Goal: Check status: Check status

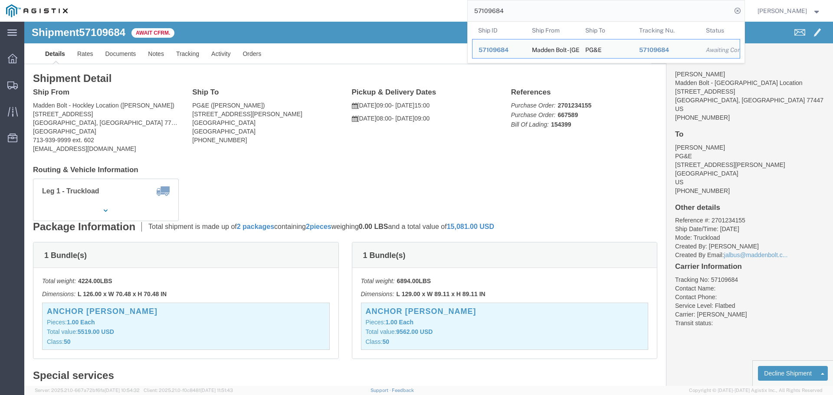
scroll to position [130, 0]
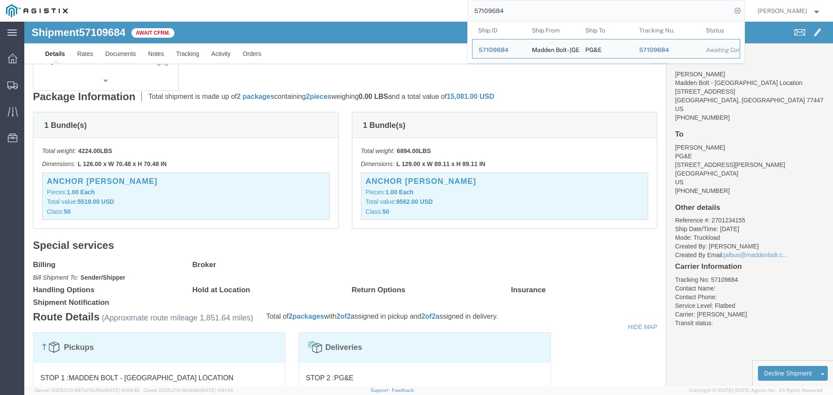
drag, startPoint x: 540, startPoint y: 15, endPoint x: 301, endPoint y: -15, distance: 240.5
click at [301, 0] on html "main_menu Created with Sketch. Collapse Menu Dashboard Shipments Traffic Resour…" at bounding box center [416, 197] width 833 height 395
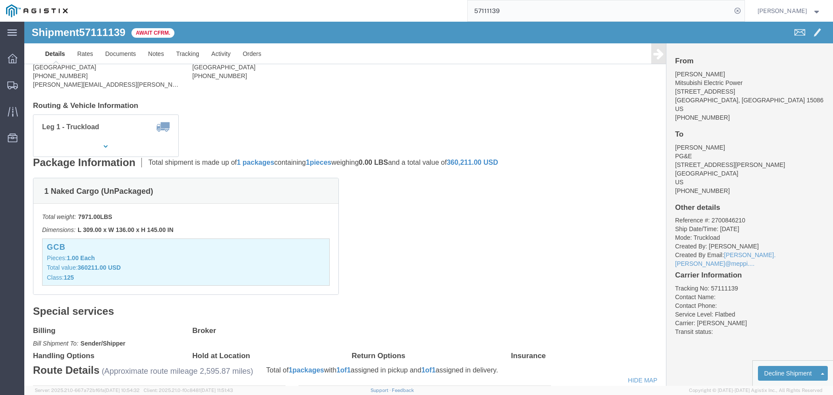
scroll to position [43, 0]
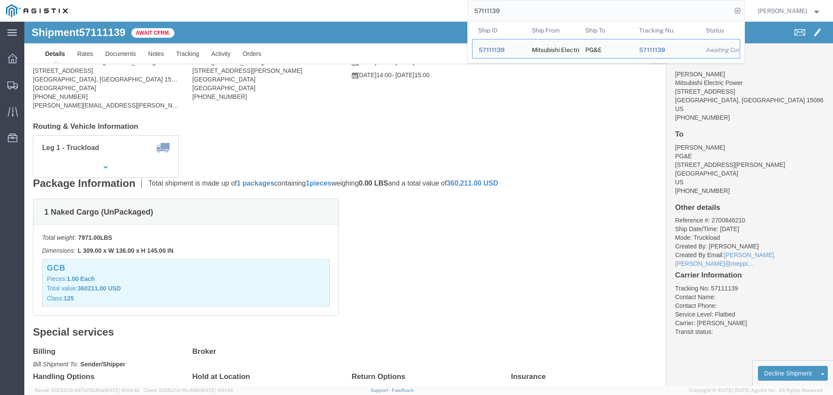
drag, startPoint x: 516, startPoint y: 8, endPoint x: 397, endPoint y: 10, distance: 119.3
click at [397, 10] on div "57111139 Ship ID Ship From Ship To Tracking Nu. Status Ship ID 57111139 Ship Fr…" at bounding box center [409, 11] width 671 height 22
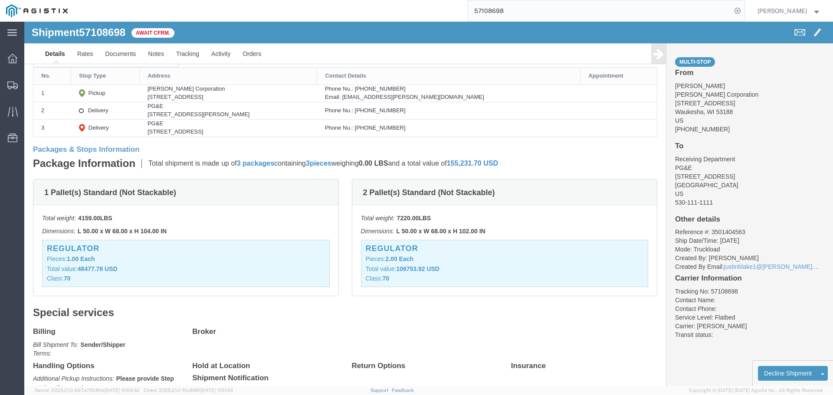
scroll to position [174, 0]
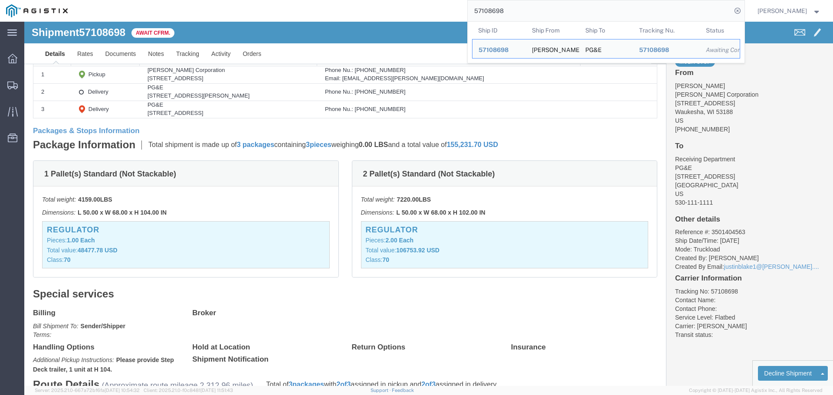
drag, startPoint x: 533, startPoint y: 7, endPoint x: 385, endPoint y: -6, distance: 148.4
click at [385, 0] on html "main_menu Created with Sketch. Collapse Menu Dashboard Shipments Traffic Resour…" at bounding box center [416, 197] width 833 height 395
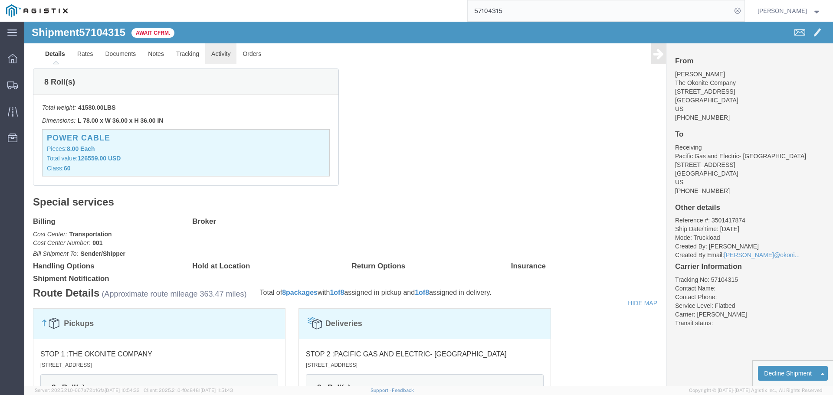
click link "Activity"
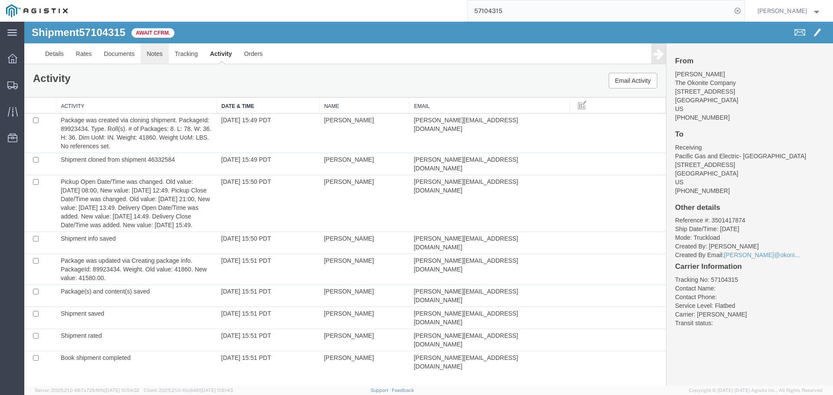
drag, startPoint x: 148, startPoint y: 56, endPoint x: 169, endPoint y: 50, distance: 21.0
click at [148, 55] on link "Notes" at bounding box center [155, 53] width 28 height 21
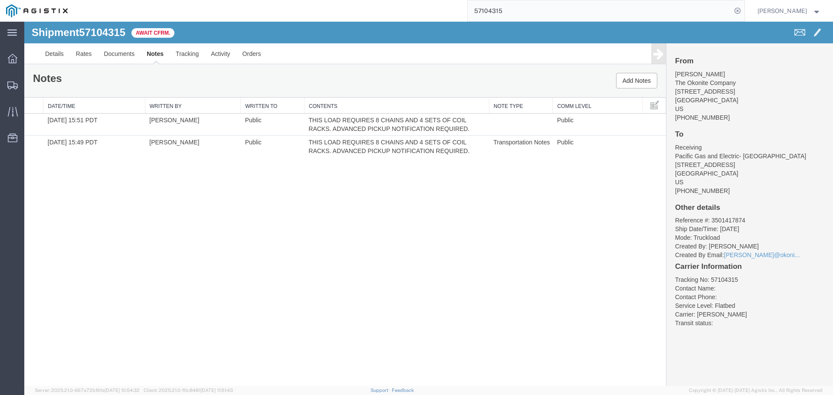
drag, startPoint x: 527, startPoint y: 11, endPoint x: 258, endPoint y: -52, distance: 276.7
click at [258, 0] on html "main_menu Created with Sketch. Collapse Menu Dashboard Shipments Traffic Resour…" at bounding box center [416, 197] width 833 height 395
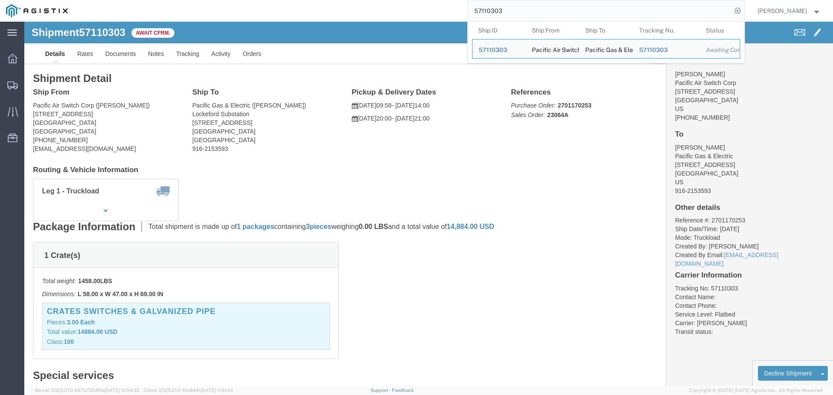
drag, startPoint x: 520, startPoint y: 11, endPoint x: 236, endPoint y: -38, distance: 287.8
click at [236, 0] on html "main_menu Created with Sketch. Collapse Menu Dashboard Shipments Traffic Resour…" at bounding box center [416, 197] width 833 height 395
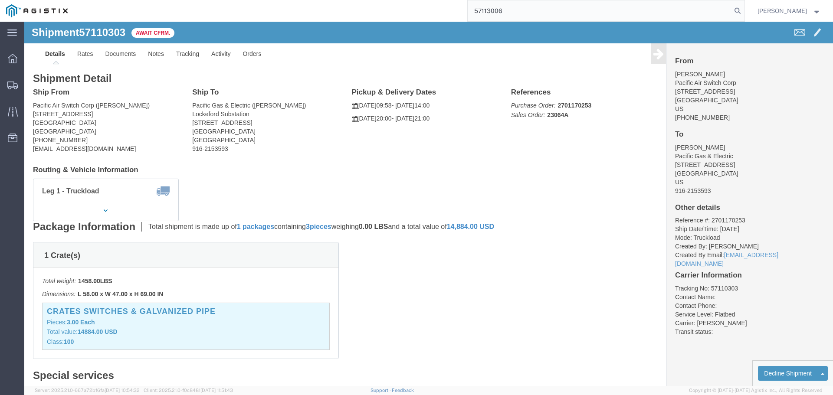
type input "57113006"
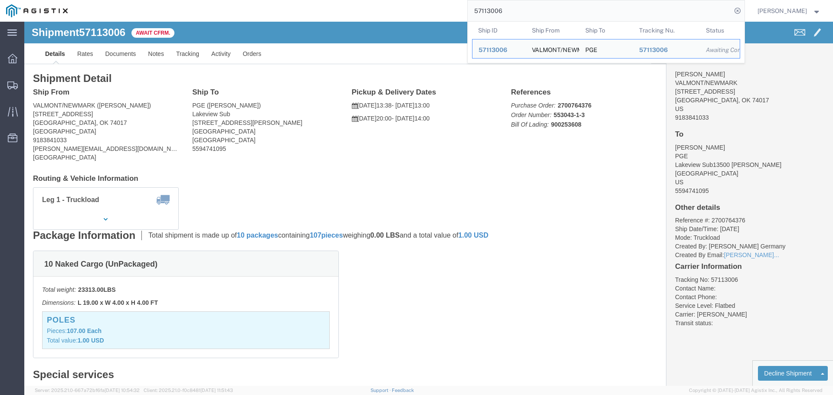
click p "Total shipment is made up of 10 packages containing 107 pieces weighing 0.00 LB…"
